Goal: Navigation & Orientation: Find specific page/section

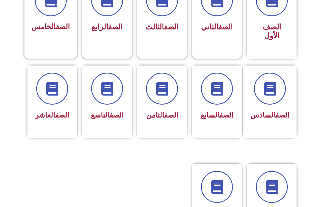
scroll to position [173, 0]
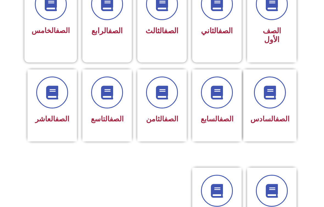
click at [44, 51] on div "الصف الخامس" at bounding box center [50, 17] width 52 height 72
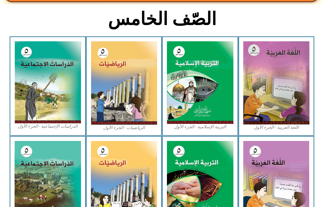
scroll to position [130, 0]
click at [265, 120] on img at bounding box center [276, 82] width 66 height 83
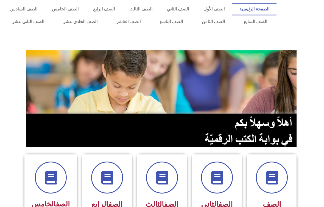
scroll to position [91, 0]
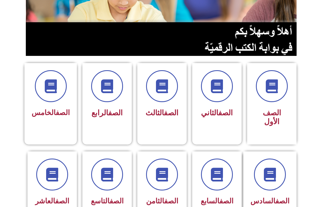
click at [280, 114] on span "الصف الأول" at bounding box center [272, 117] width 18 height 18
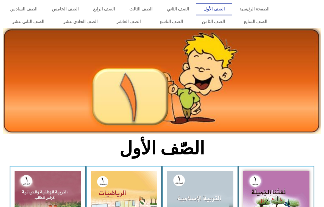
click at [180, 8] on link "الصف الثاني" at bounding box center [178, 9] width 37 height 13
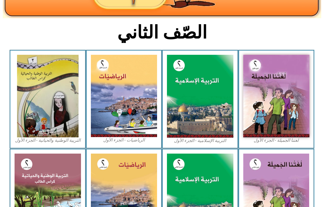
scroll to position [149, 0]
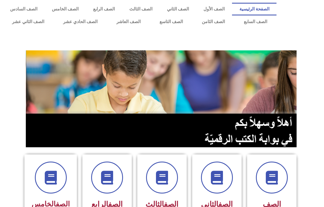
click at [99, 8] on link "الصف الرابع" at bounding box center [104, 9] width 36 height 13
